Goal: Task Accomplishment & Management: Use online tool/utility

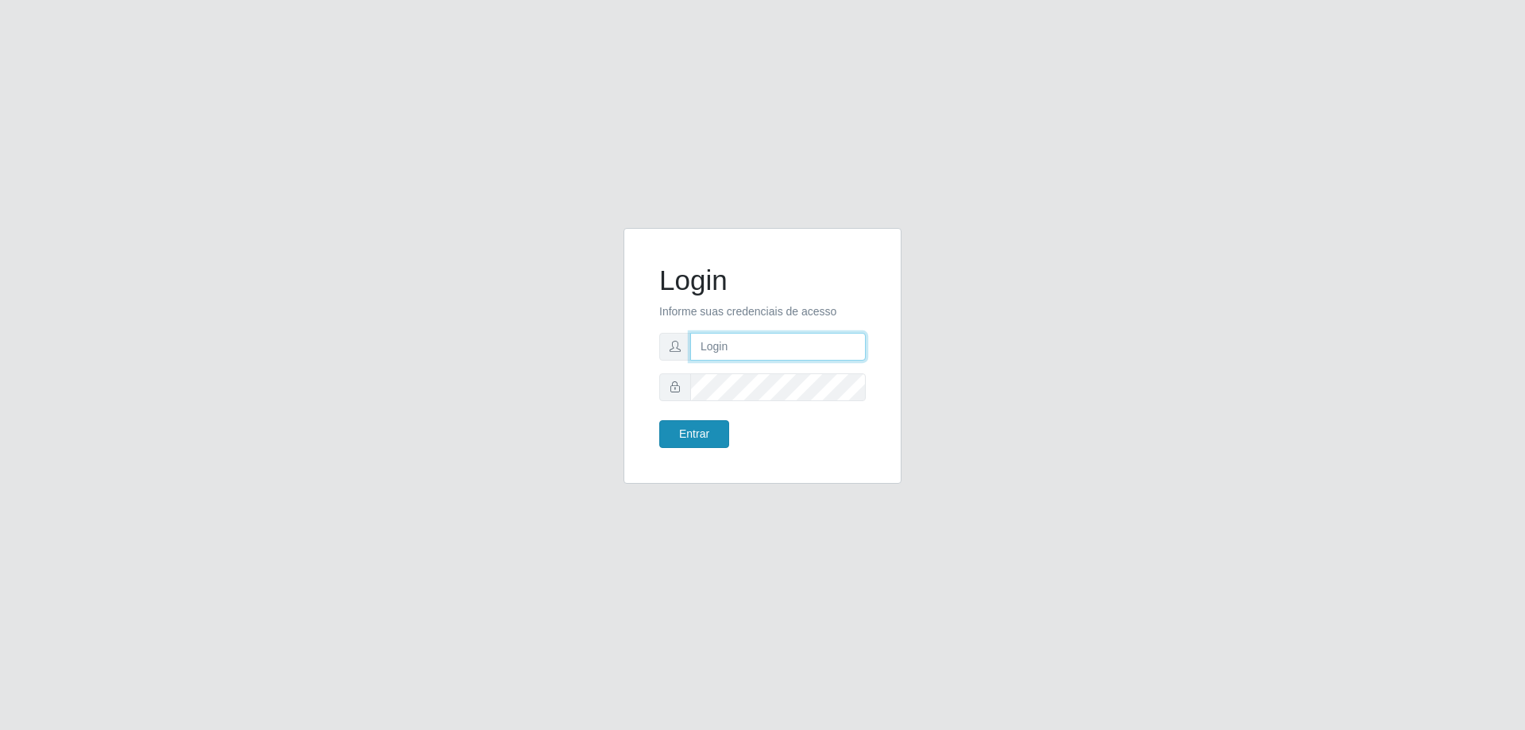
type input "[EMAIL_ADDRESS][DOMAIN_NAME]"
click at [696, 430] on button "Entrar" at bounding box center [694, 434] width 70 height 28
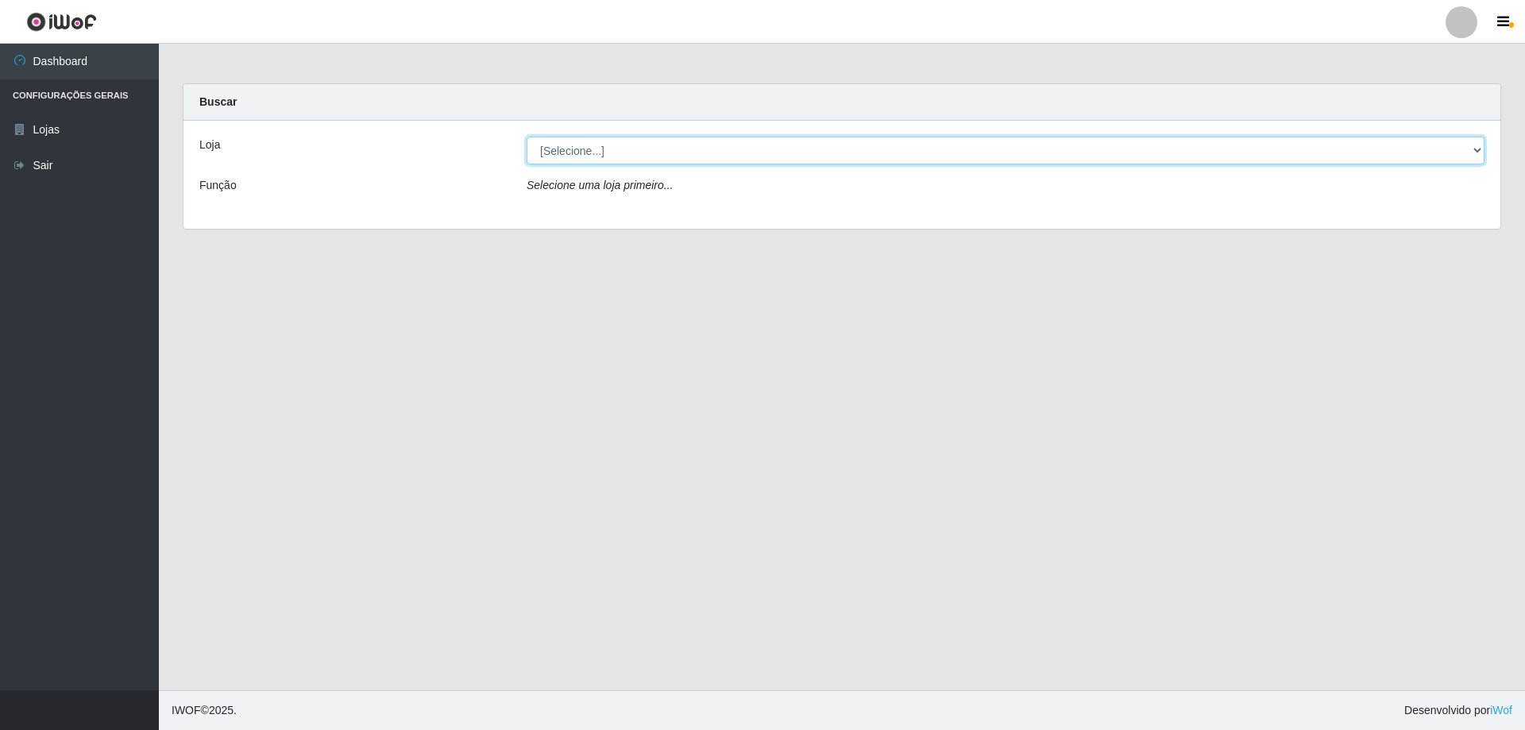
click at [765, 153] on select "[Selecione...] SuperShow Bis - [GEOGRAPHIC_DATA]" at bounding box center [1005, 151] width 958 height 28
select select "59"
click at [526, 137] on select "[Selecione...] SuperShow Bis - [GEOGRAPHIC_DATA]" at bounding box center [1005, 151] width 958 height 28
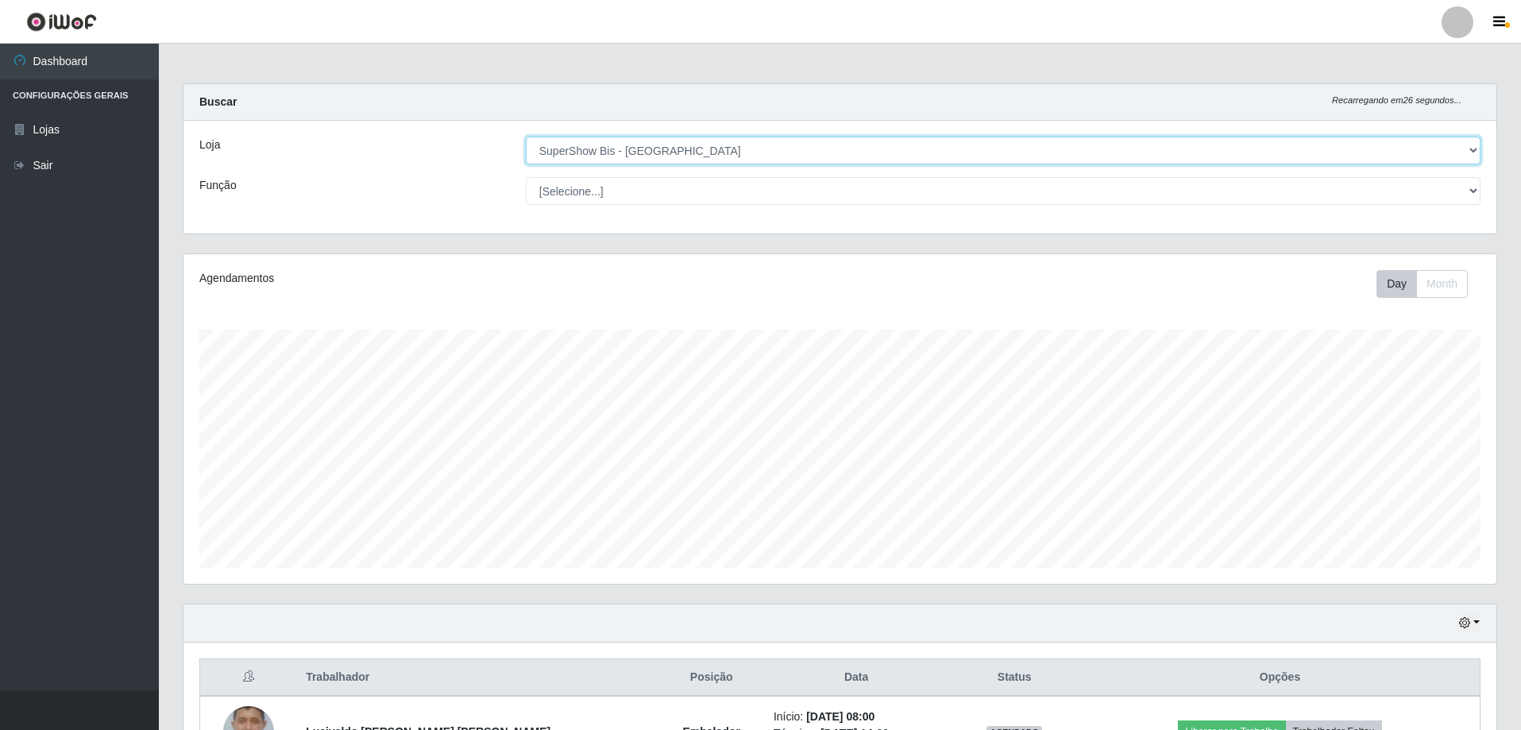
scroll to position [183, 0]
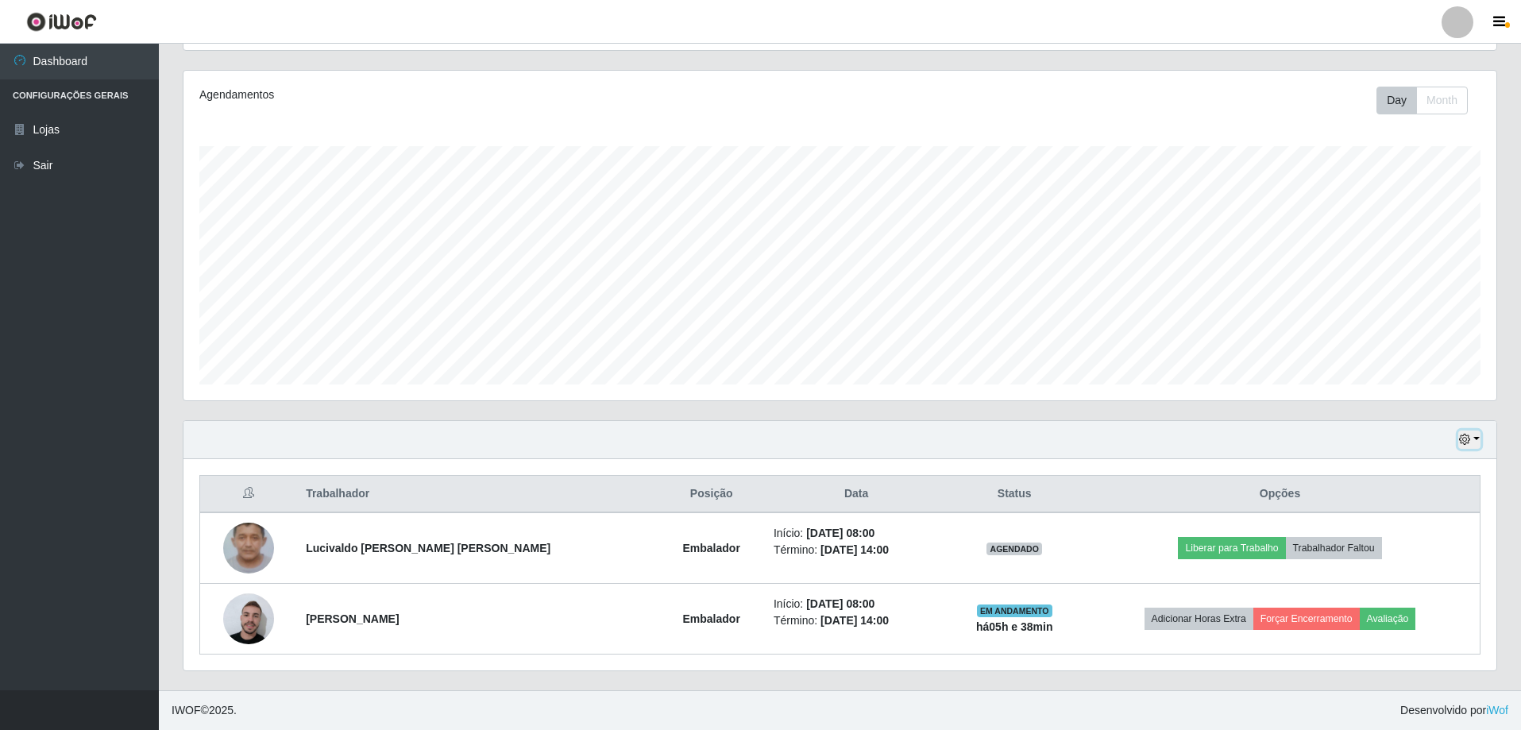
click at [1479, 440] on button "button" at bounding box center [1469, 439] width 22 height 18
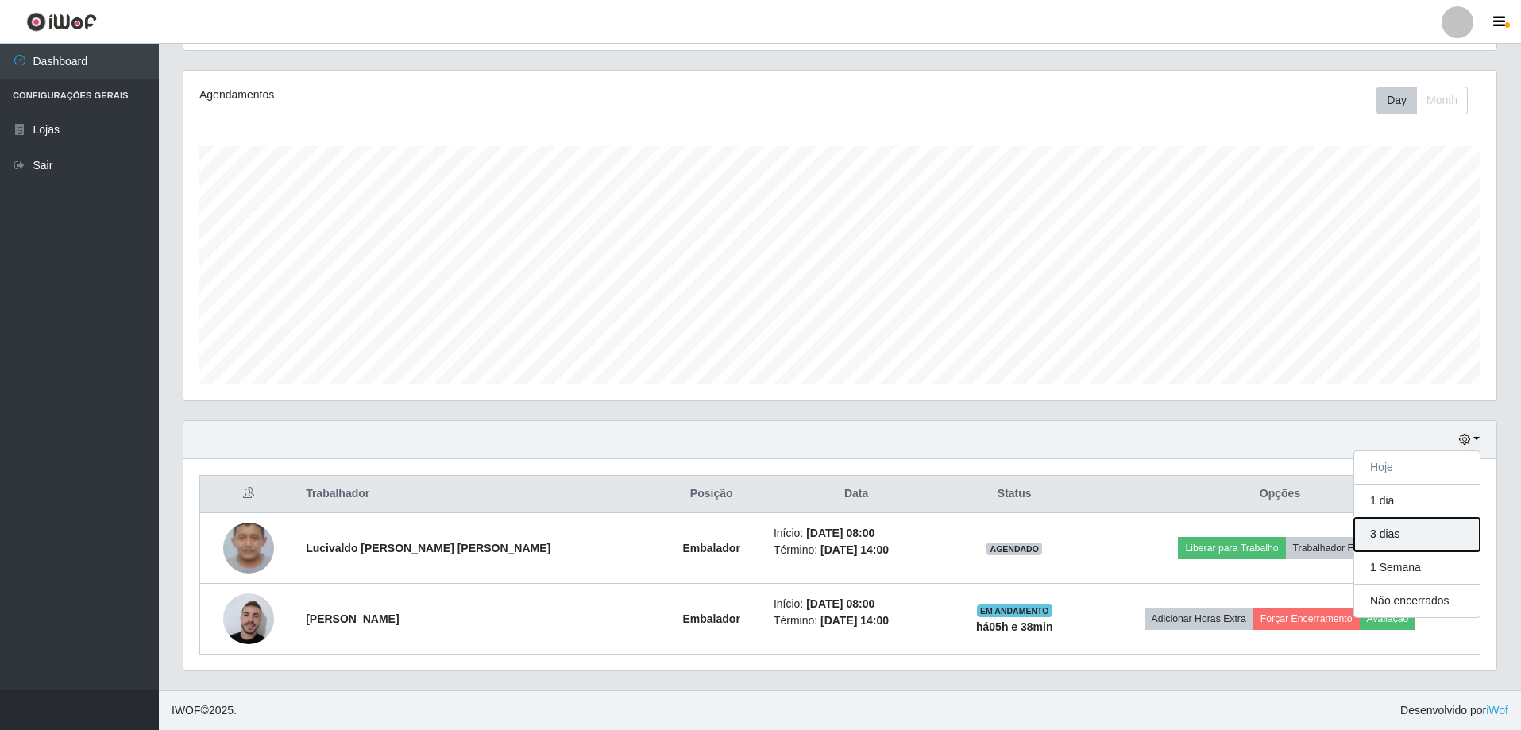
click at [1389, 534] on button "3 dias" at bounding box center [1416, 534] width 125 height 33
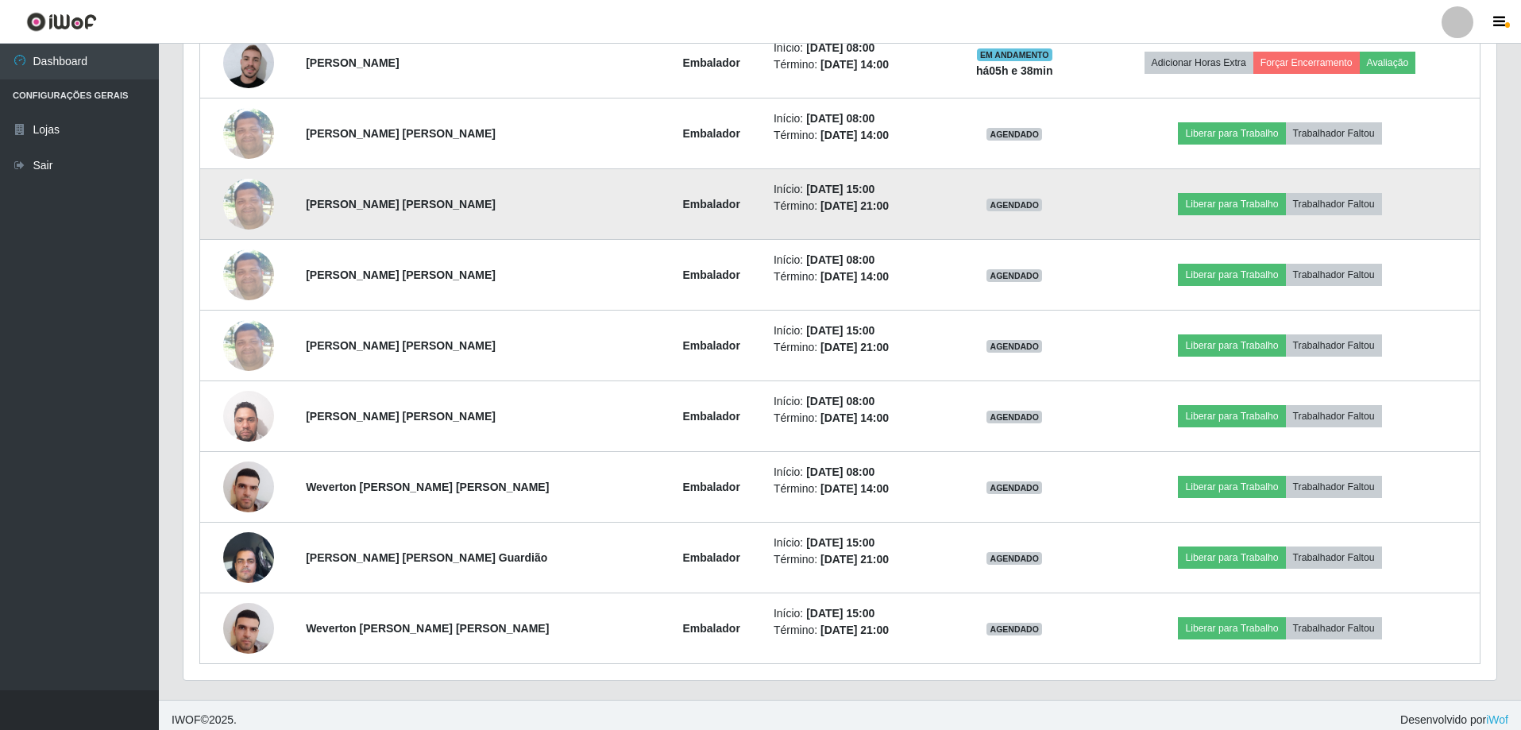
scroll to position [501, 0]
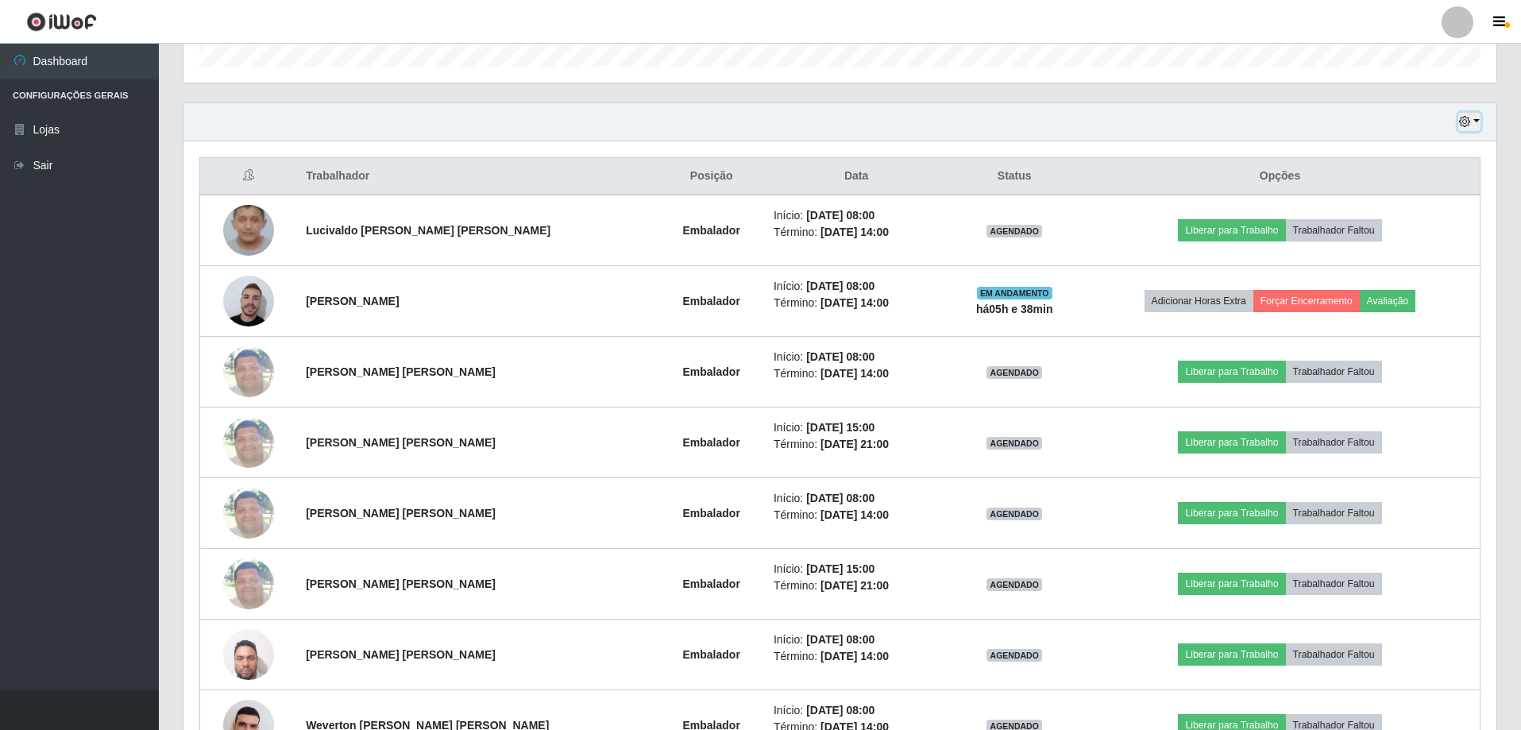
click at [1479, 121] on button "button" at bounding box center [1469, 122] width 22 height 18
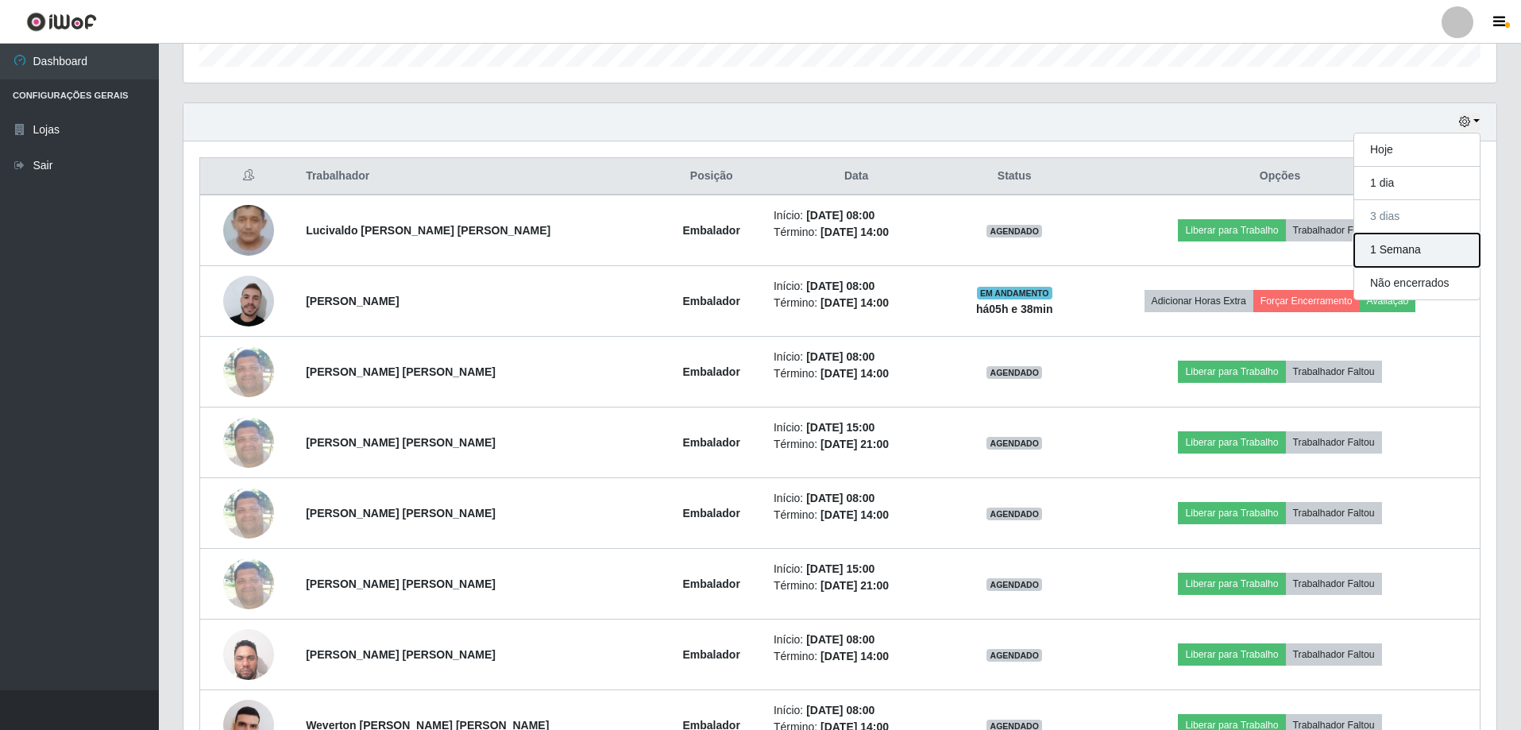
click at [1392, 256] on button "1 Semana" at bounding box center [1416, 249] width 125 height 33
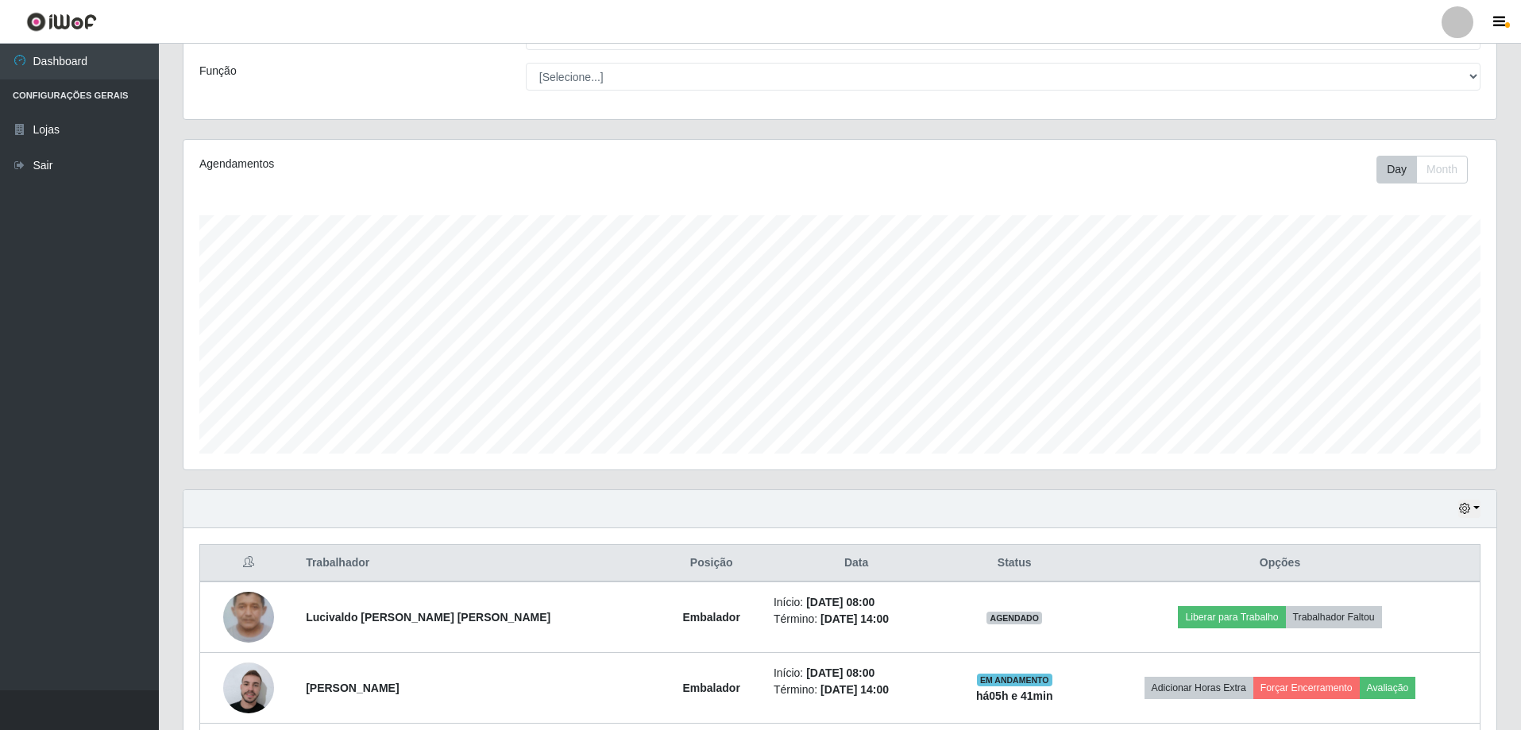
scroll to position [353, 0]
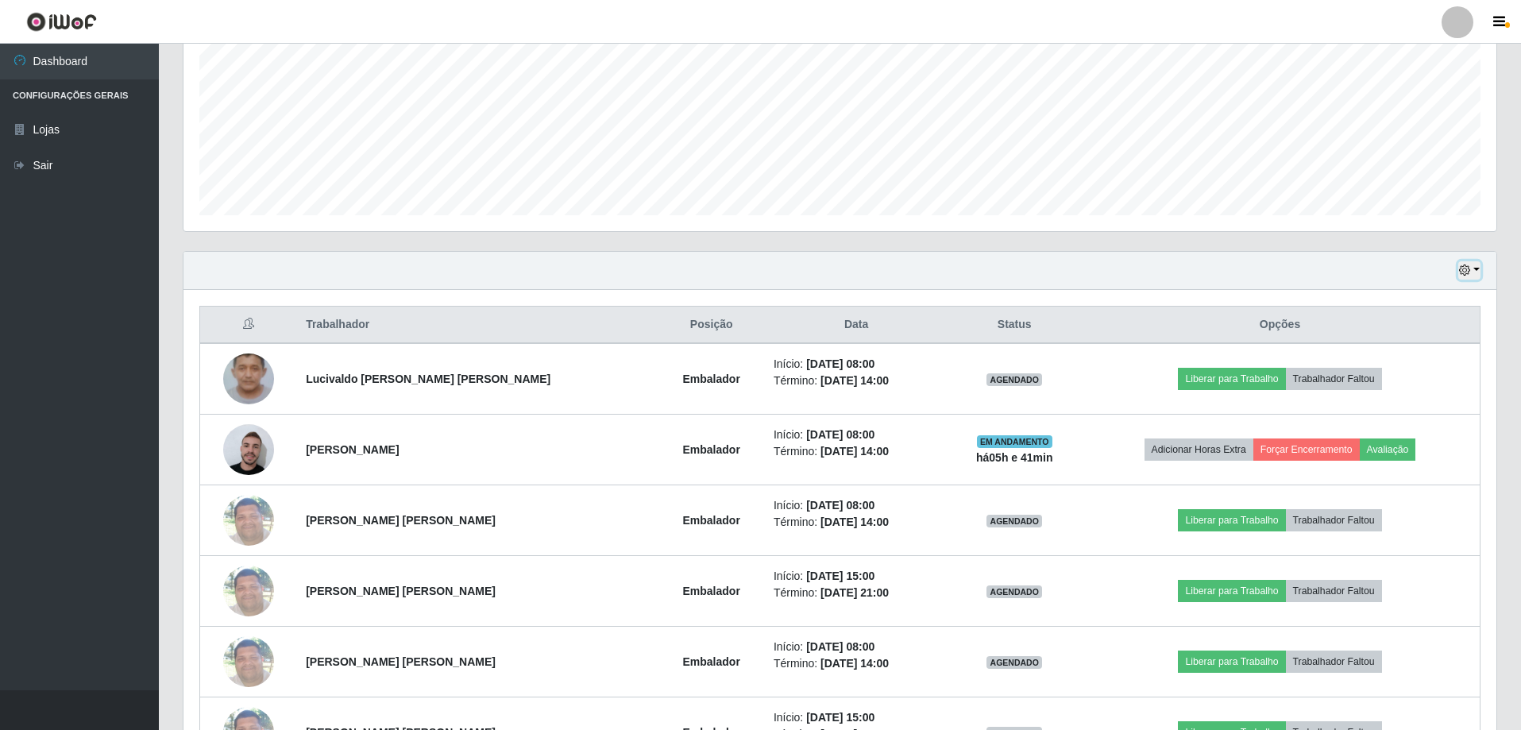
click at [1475, 270] on button "button" at bounding box center [1469, 270] width 22 height 18
click at [1427, 334] on button "1 dia" at bounding box center [1416, 331] width 125 height 33
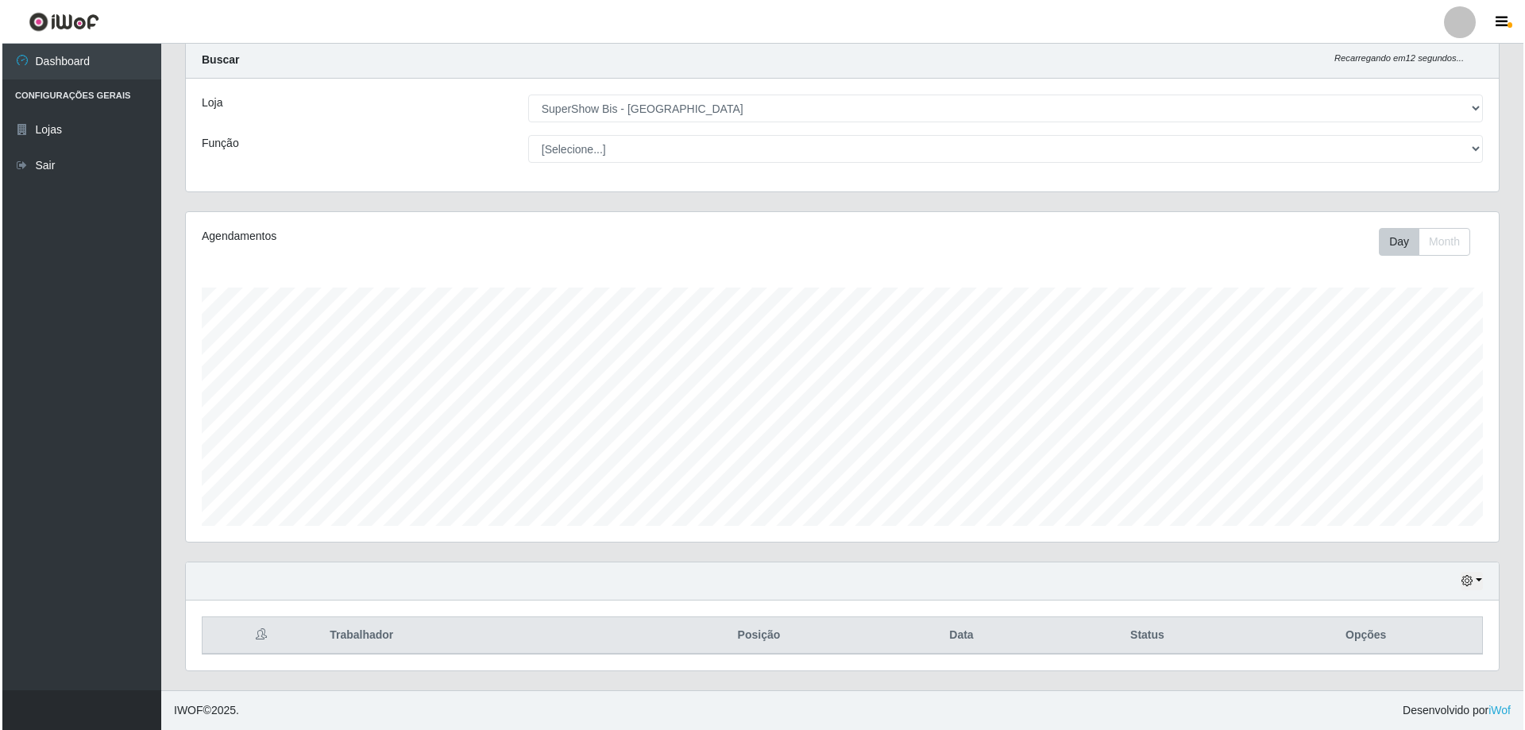
scroll to position [325, 0]
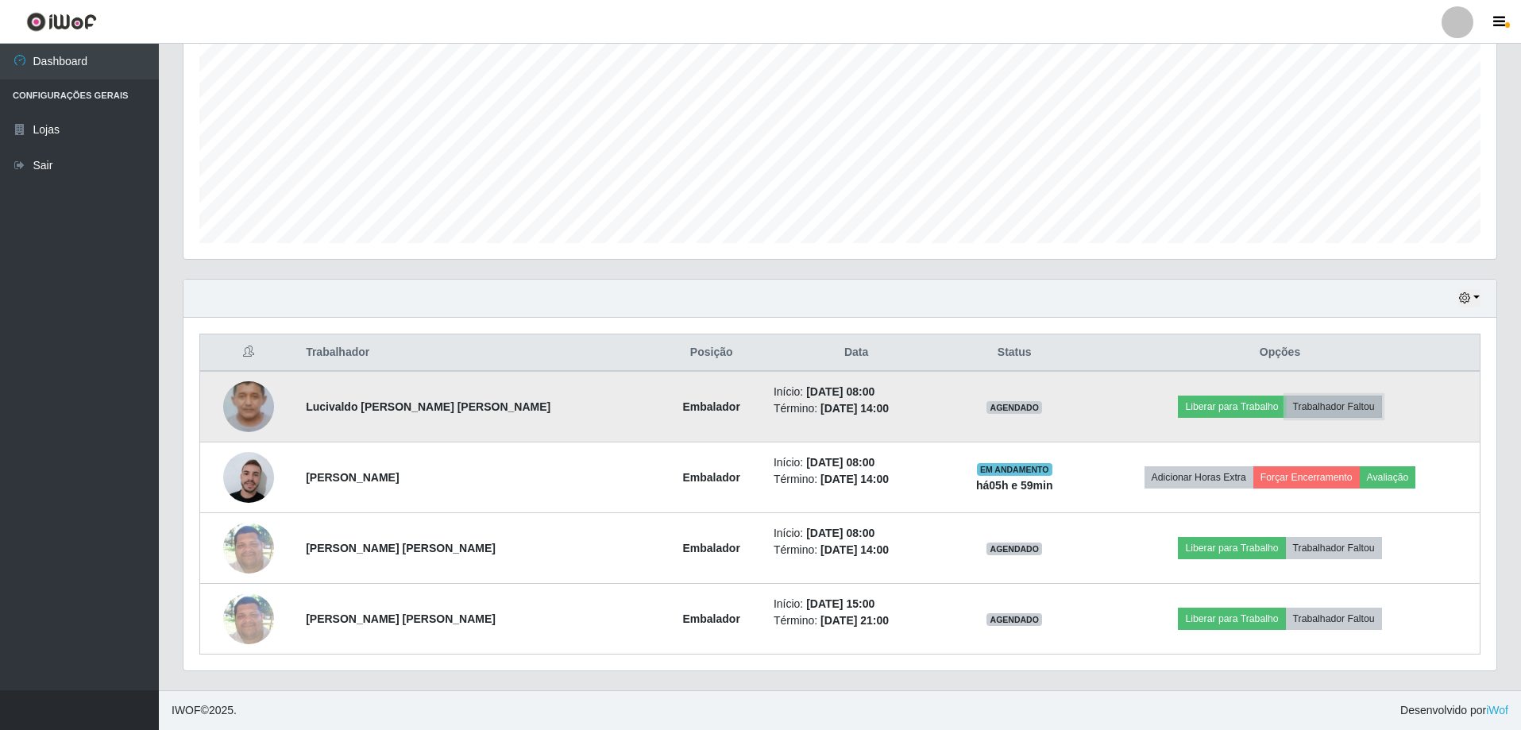
click at [1310, 401] on button "Trabalhador Faltou" at bounding box center [1334, 406] width 96 height 22
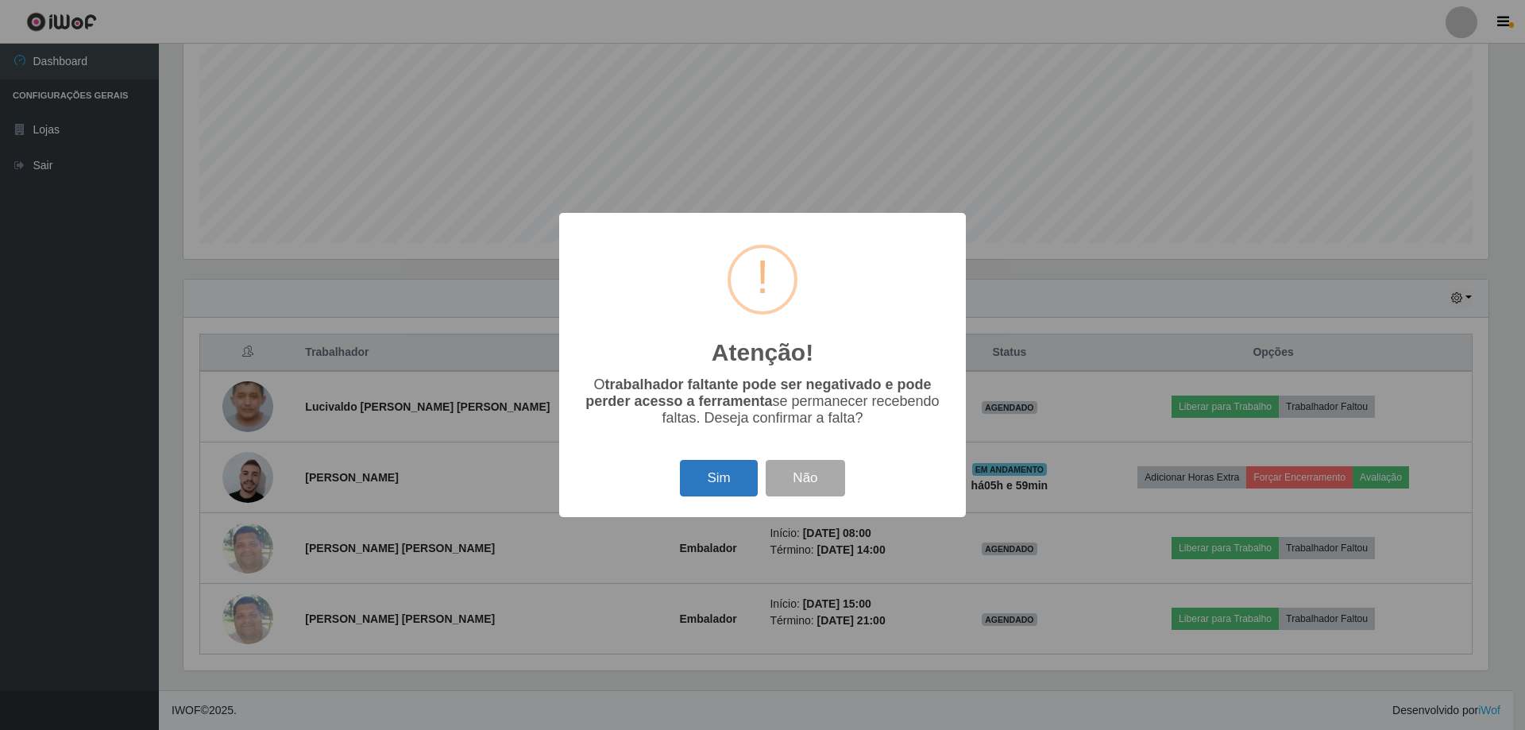
click at [705, 487] on button "Sim" at bounding box center [718, 478] width 77 height 37
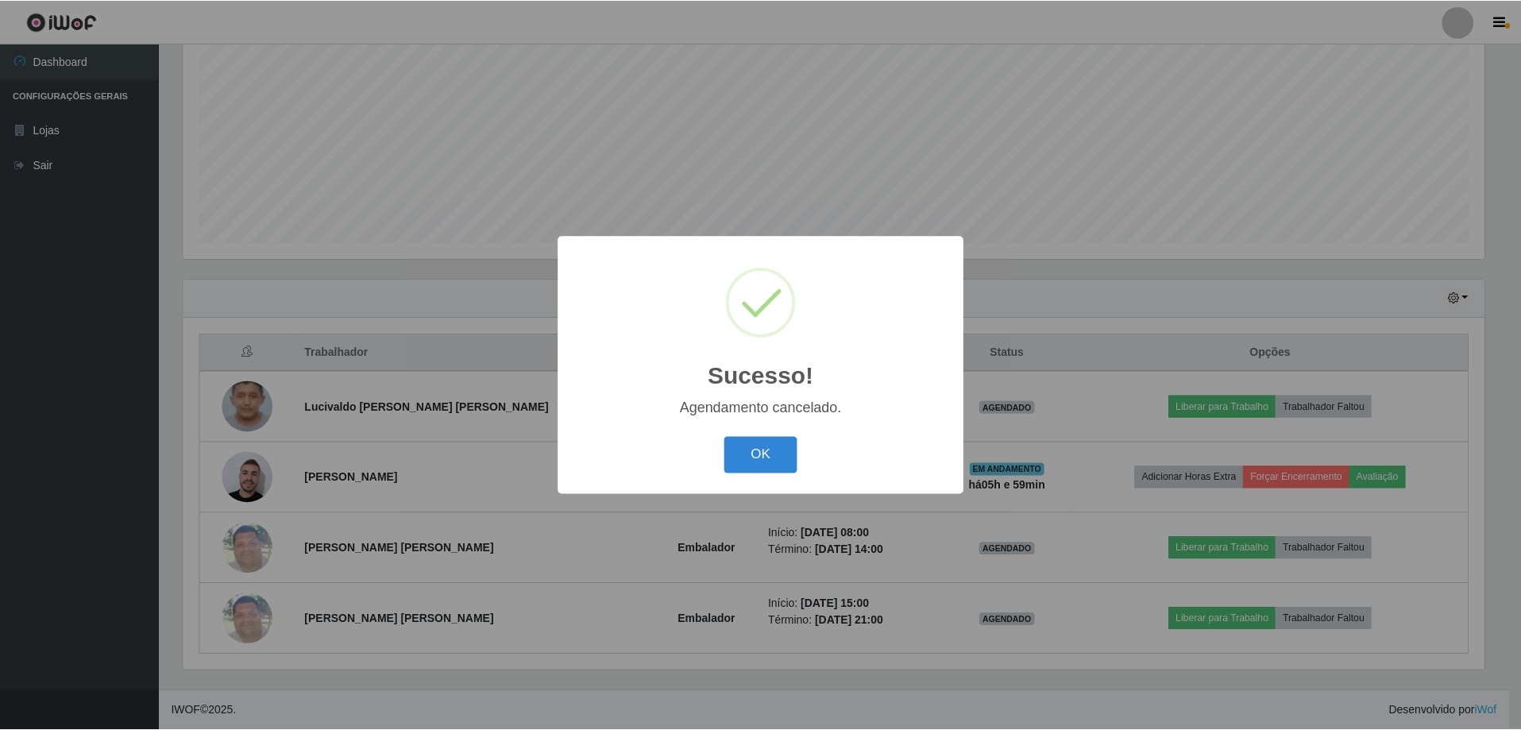
scroll to position [254, 0]
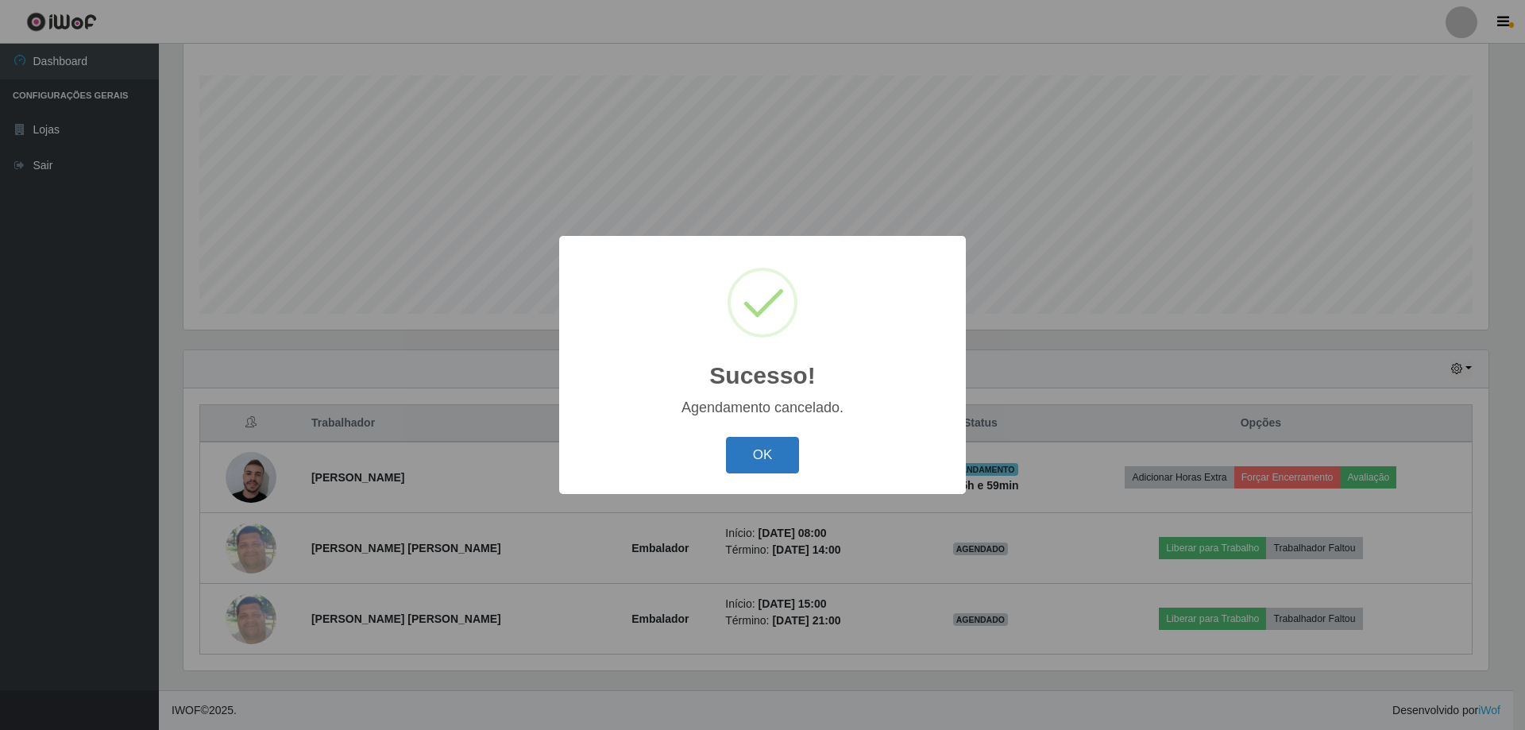
click at [769, 457] on button "OK" at bounding box center [763, 455] width 74 height 37
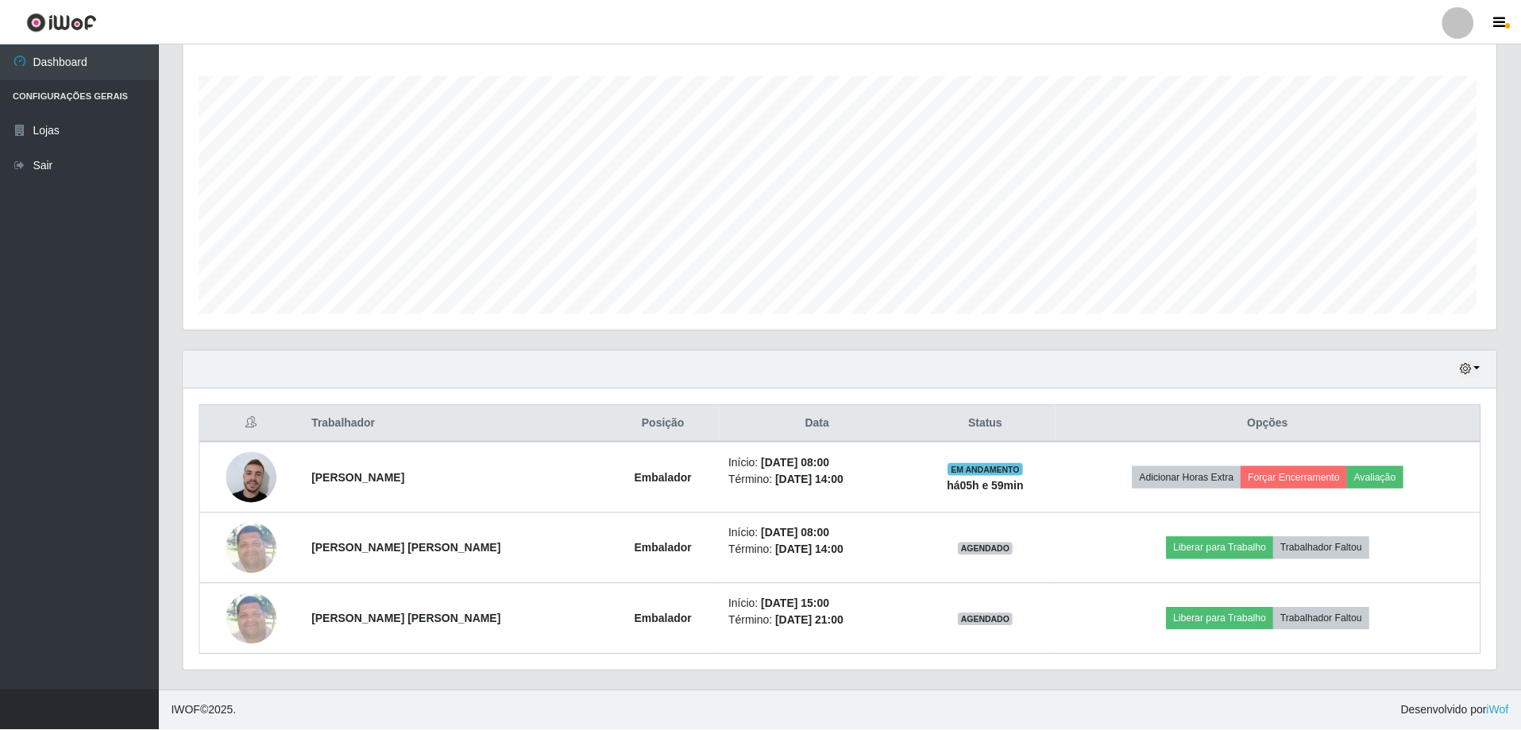
scroll to position [330, 1313]
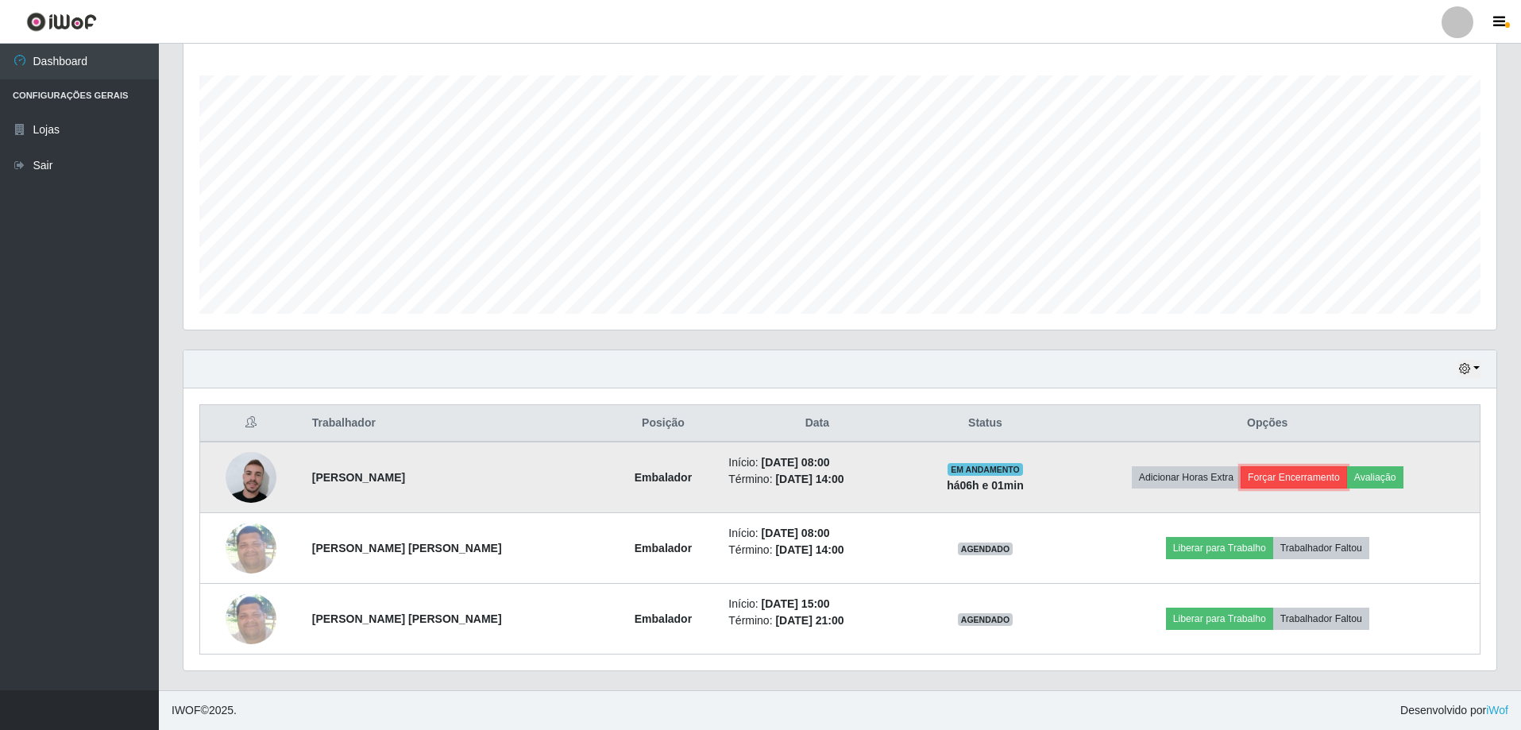
click at [1303, 471] on button "Forçar Encerramento" at bounding box center [1293, 477] width 106 height 22
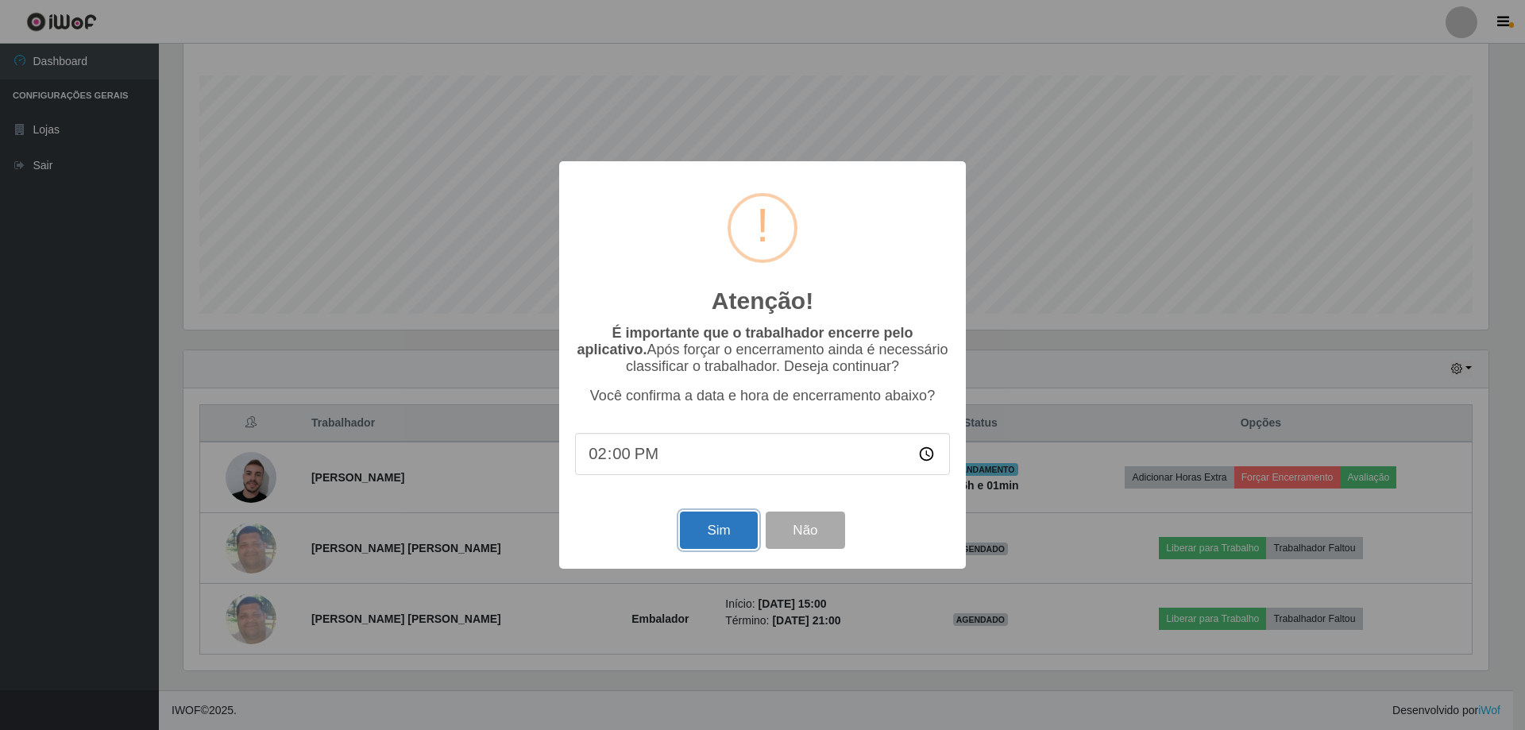
click at [707, 538] on button "Sim" at bounding box center [718, 529] width 77 height 37
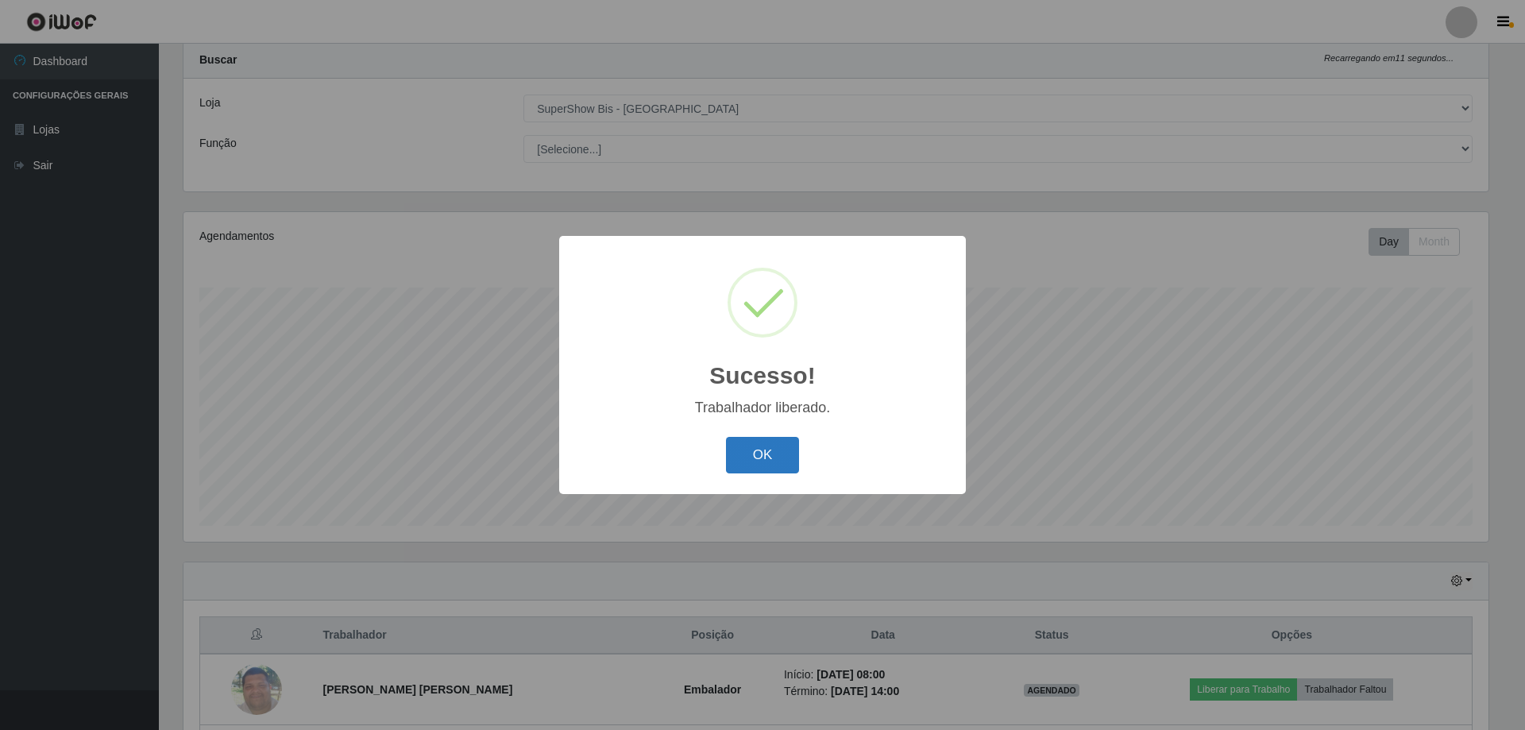
click at [762, 459] on button "OK" at bounding box center [763, 455] width 74 height 37
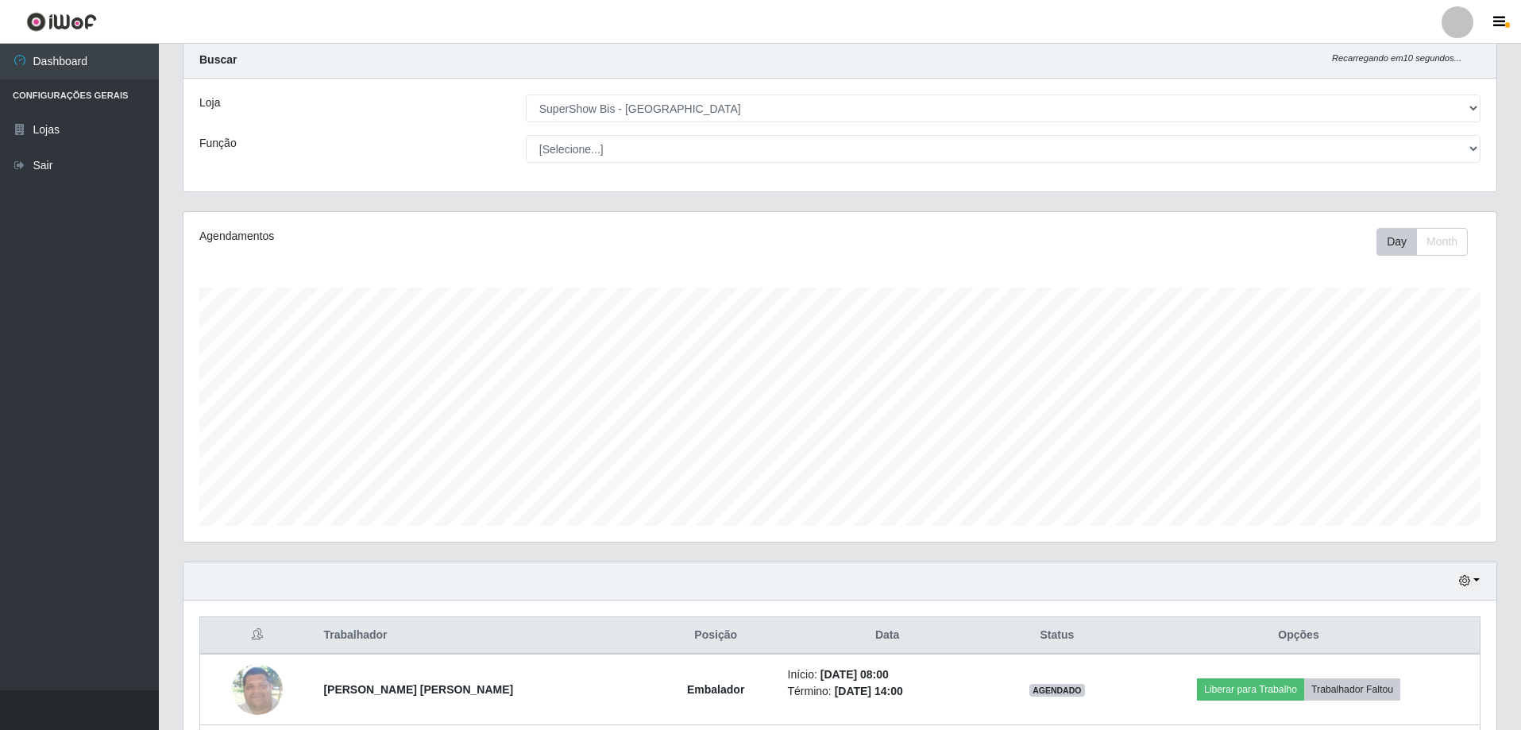
scroll to position [183, 0]
